Goal: Find specific page/section: Find specific page/section

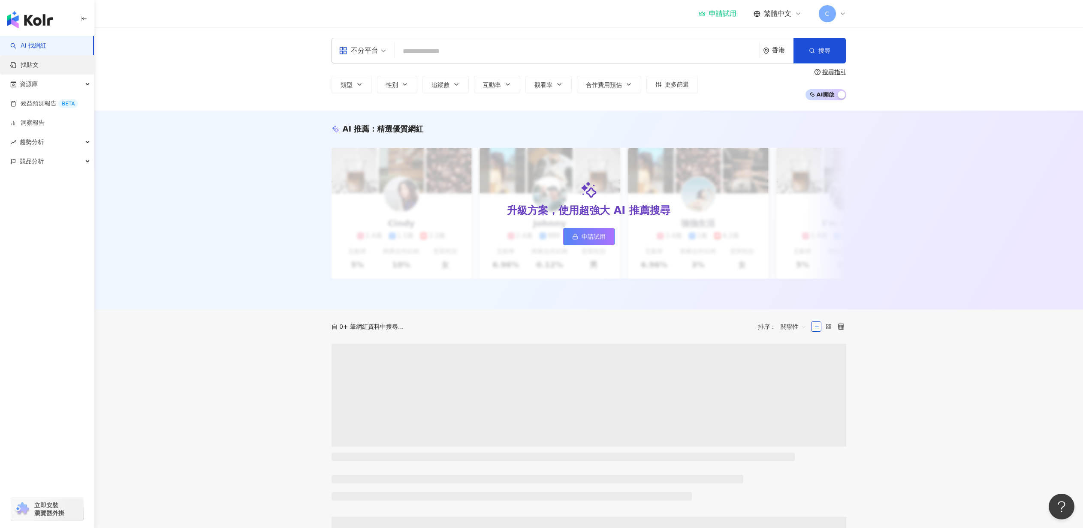
click at [19, 62] on link "找貼文" at bounding box center [24, 65] width 28 height 9
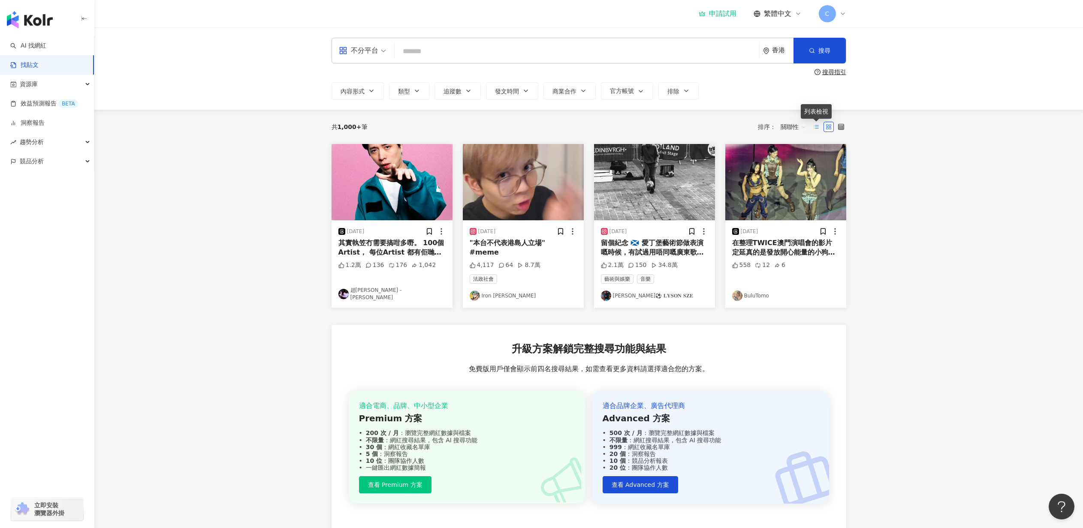
click at [816, 126] on icon at bounding box center [816, 127] width 6 height 6
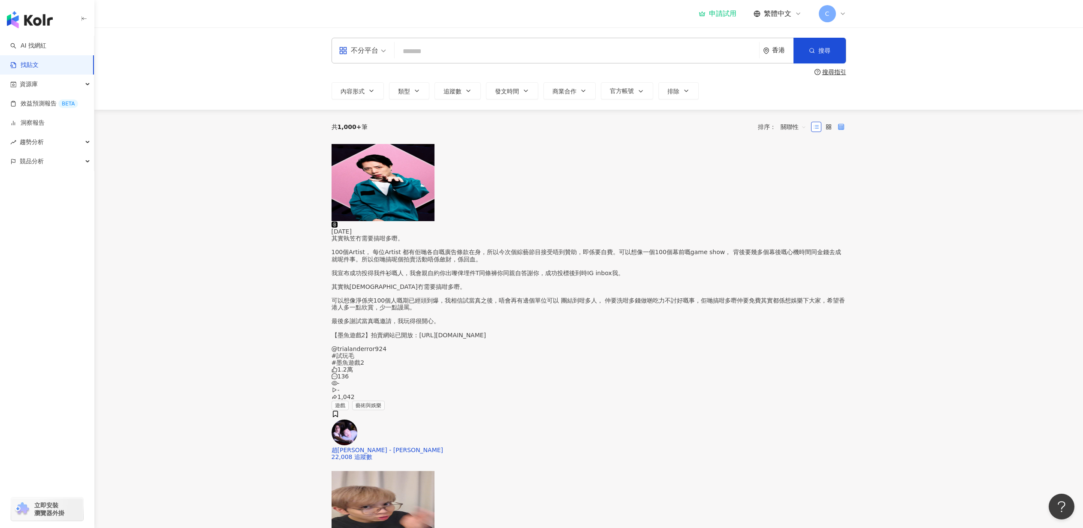
click at [844, 128] on label at bounding box center [841, 127] width 10 height 10
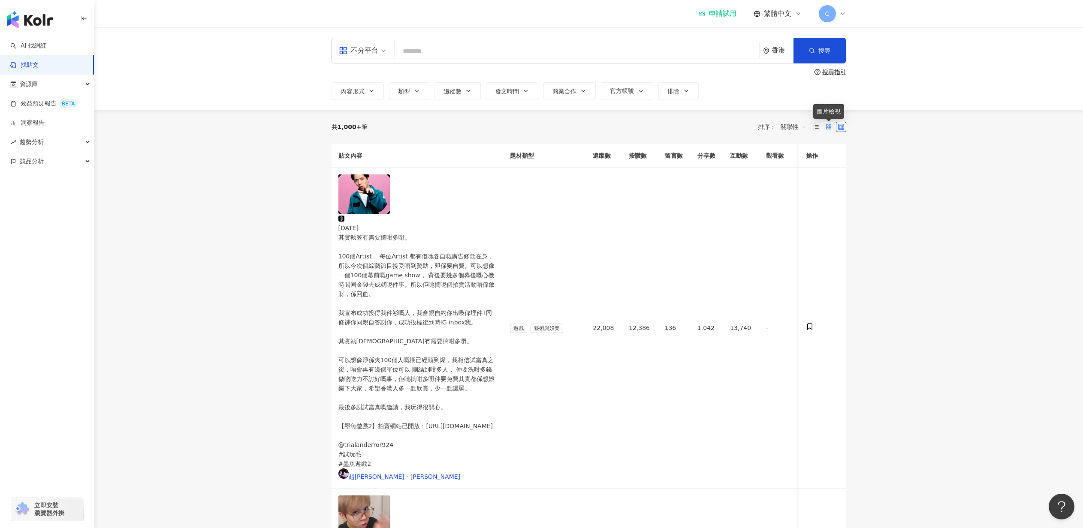
click at [831, 127] on icon at bounding box center [829, 127] width 6 height 6
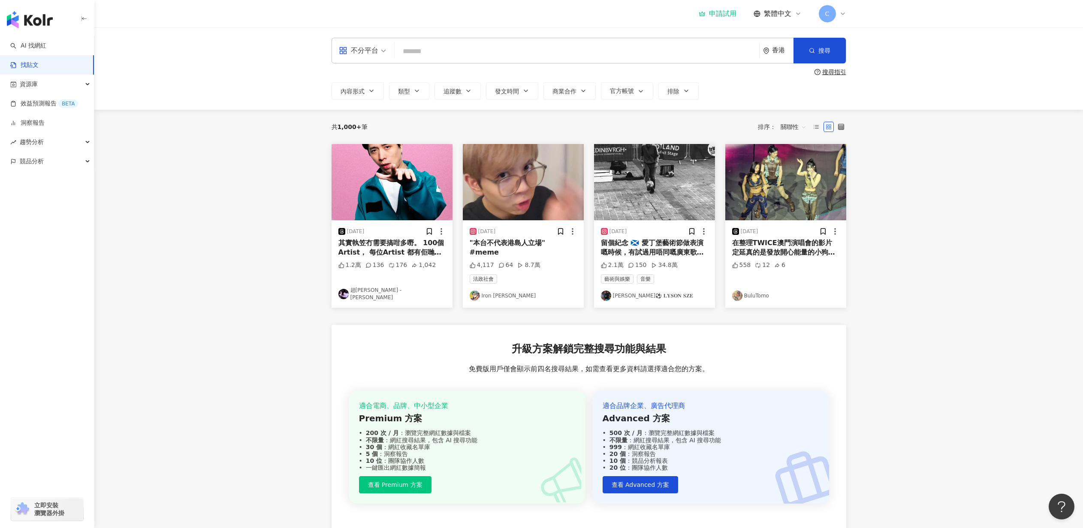
click at [944, 233] on main "不分平台 香港 搜尋 搜尋指引 內容形式 類型 追蹤數 發文時間 商業合作 官方帳號 排除 共 1,000+ 筆 排序： 關聯性 [DATE] 1.2萬 13…" at bounding box center [588, 293] width 989 height 532
